Goal: Navigation & Orientation: Find specific page/section

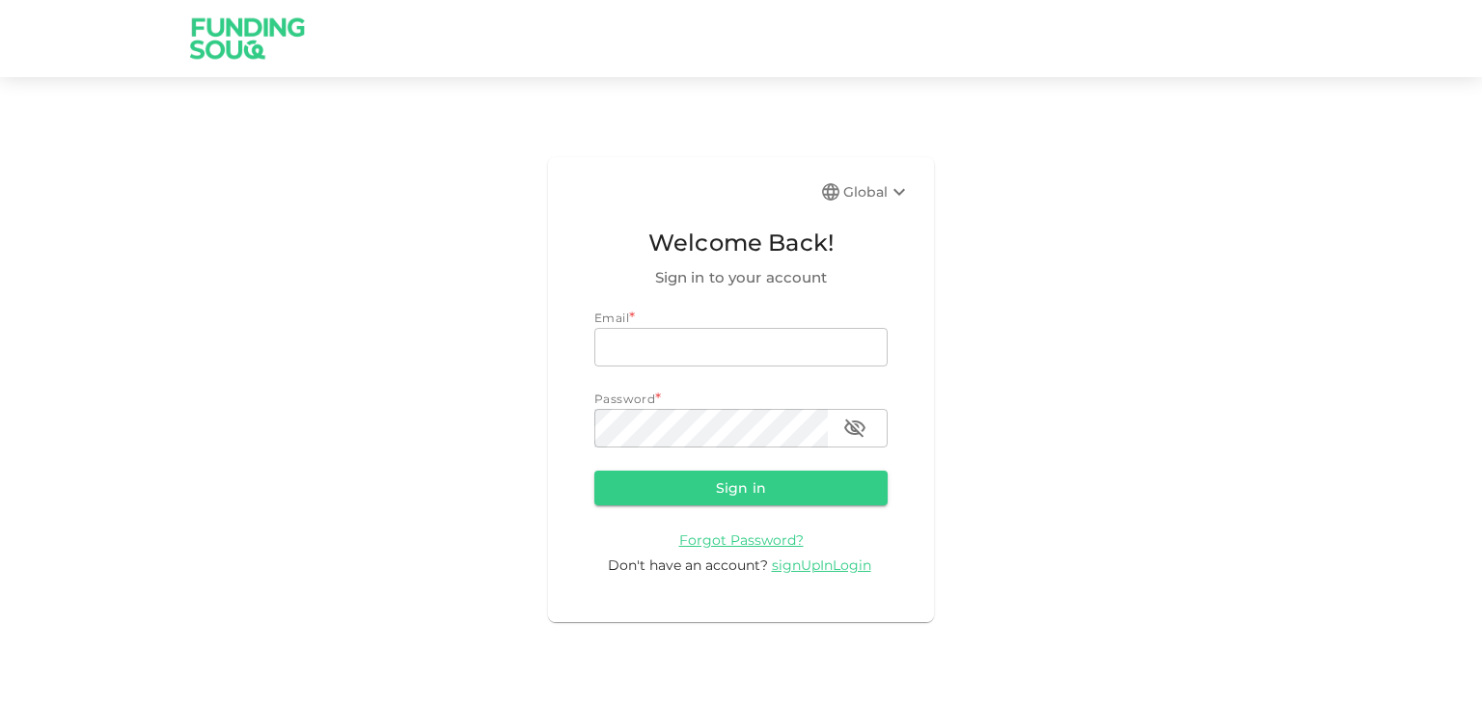
click at [800, 347] on input "email" at bounding box center [740, 347] width 293 height 39
type input "[PERSON_NAME][EMAIL_ADDRESS][PERSON_NAME][DOMAIN_NAME]"
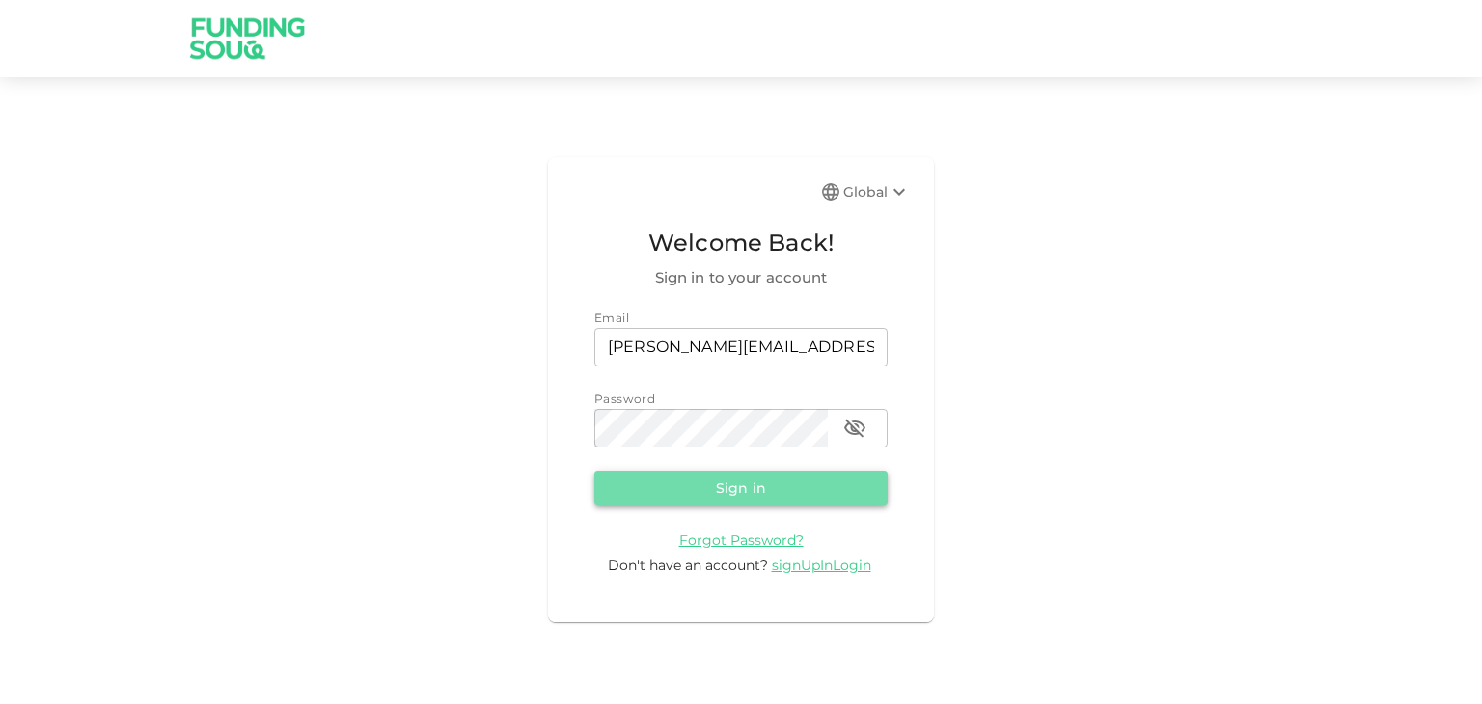
click at [737, 489] on button "Sign in" at bounding box center [740, 488] width 293 height 35
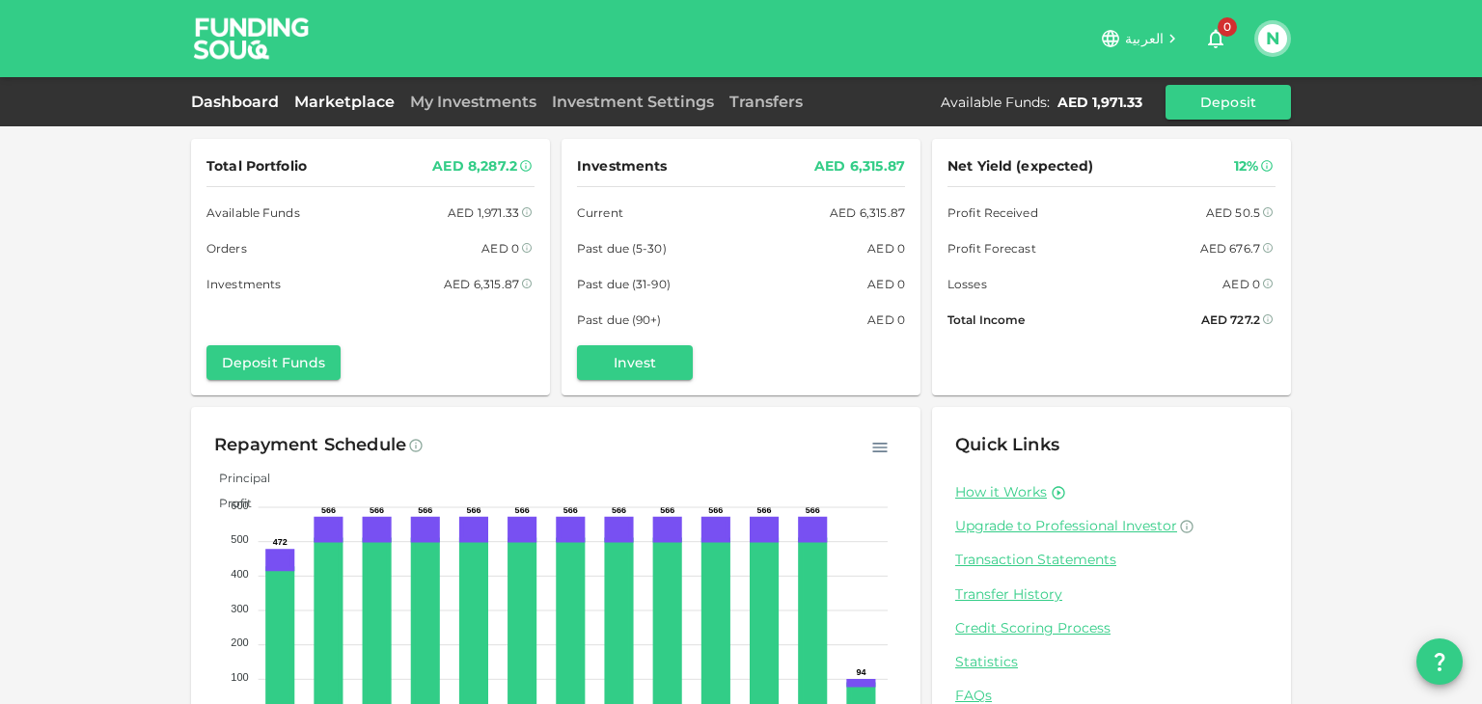
click at [338, 108] on link "Marketplace" at bounding box center [345, 102] width 116 height 18
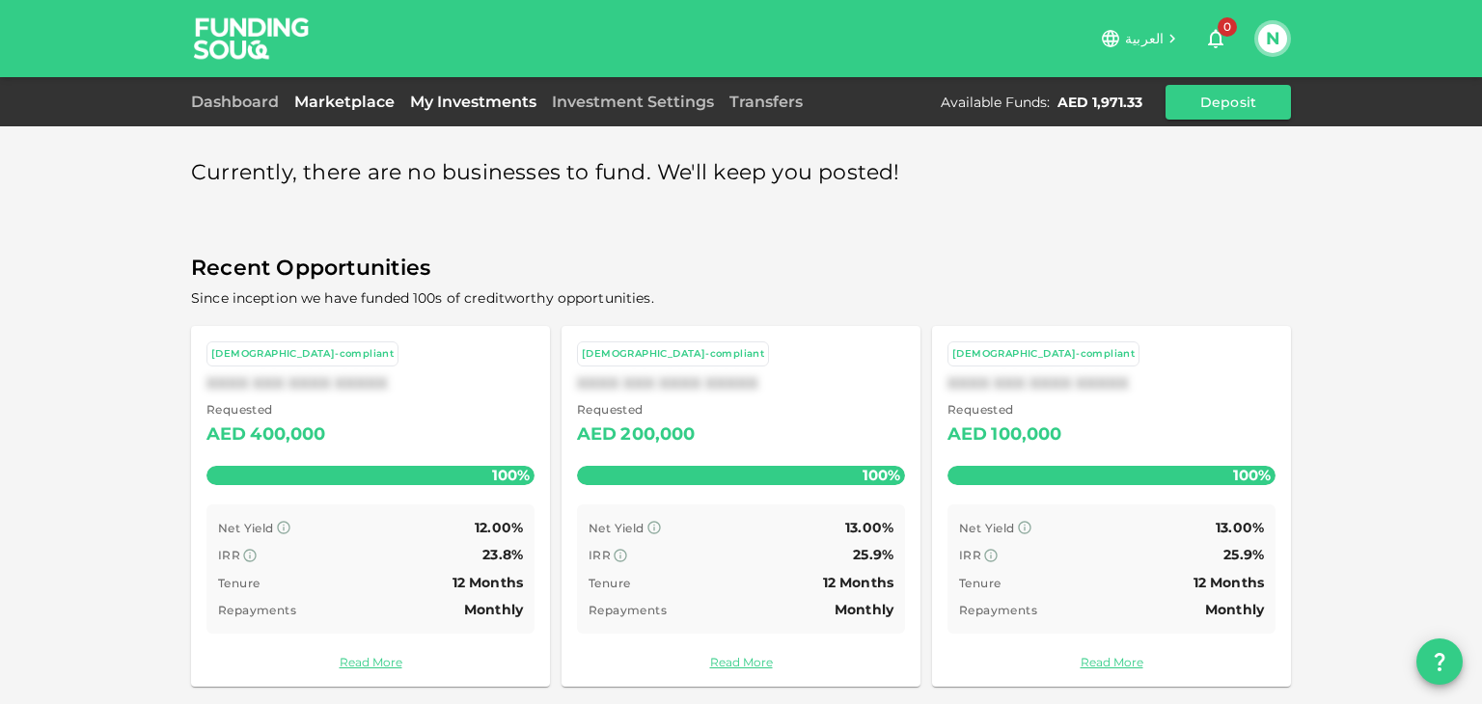
click at [468, 102] on link "My Investments" at bounding box center [473, 102] width 142 height 18
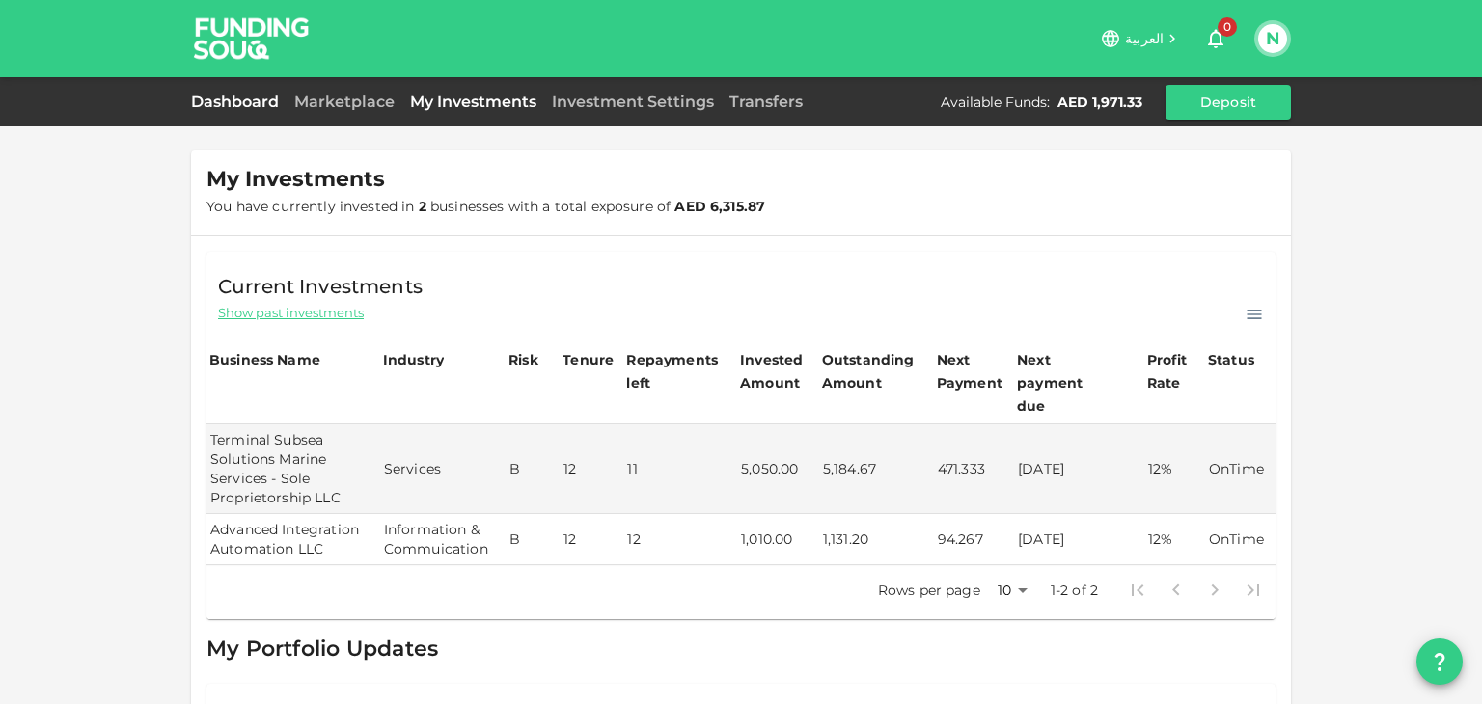
click at [220, 100] on link "Dashboard" at bounding box center [239, 102] width 96 height 18
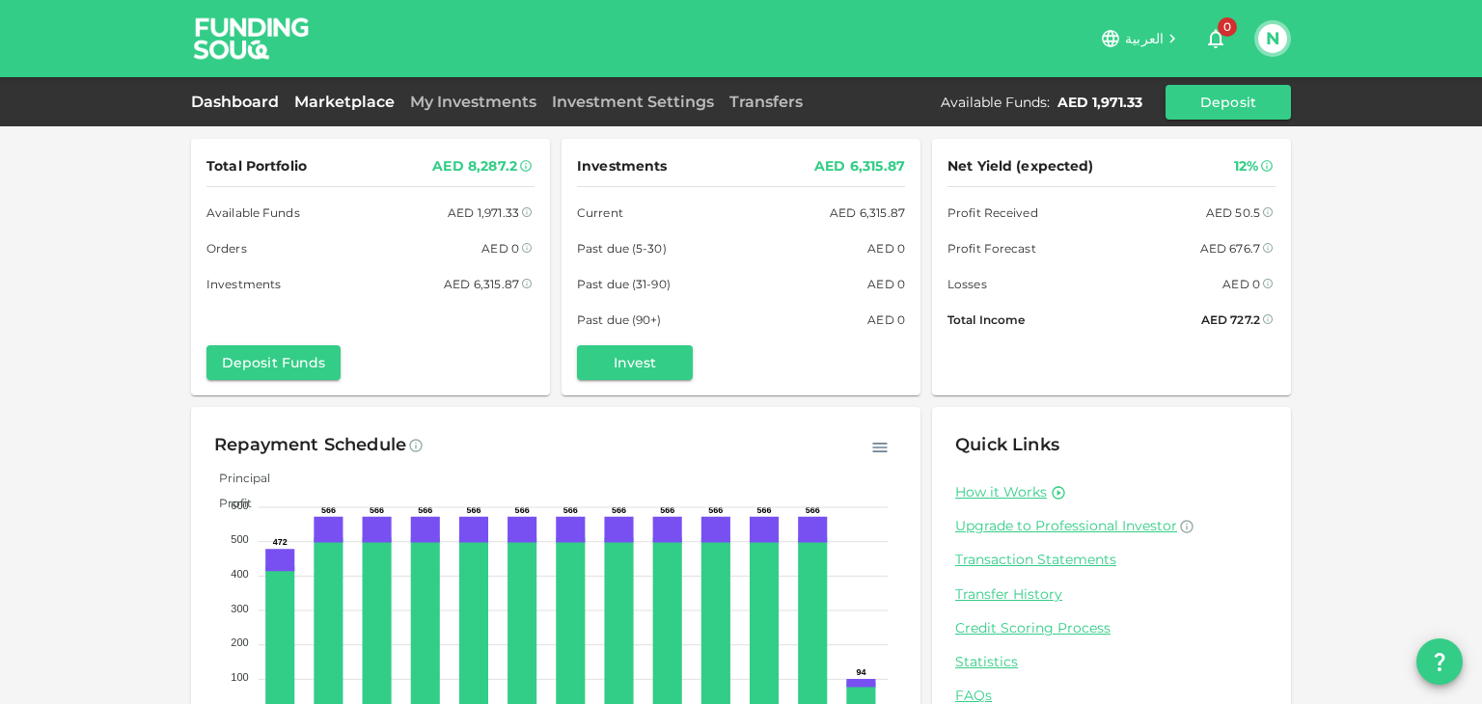
click at [352, 97] on link "Marketplace" at bounding box center [345, 102] width 116 height 18
